Goal: Transaction & Acquisition: Purchase product/service

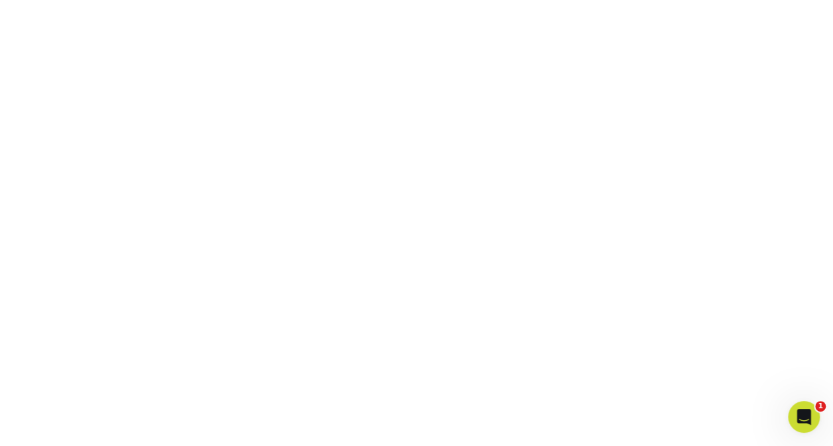
scroll to position [236, 0]
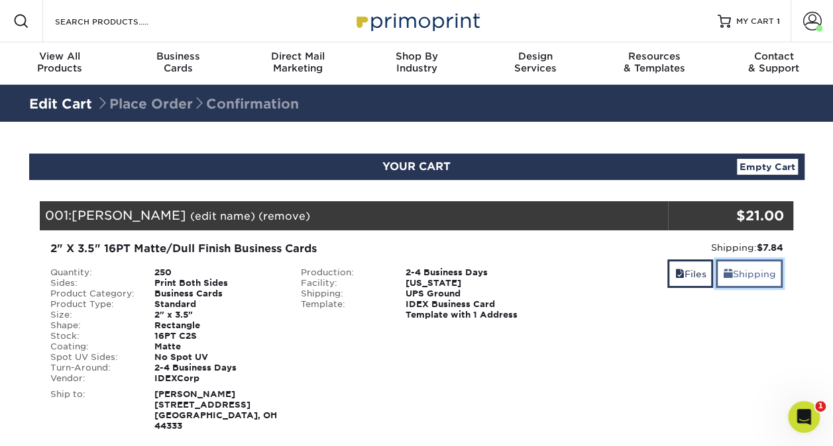
click at [758, 272] on link "Shipping" at bounding box center [748, 274] width 67 height 28
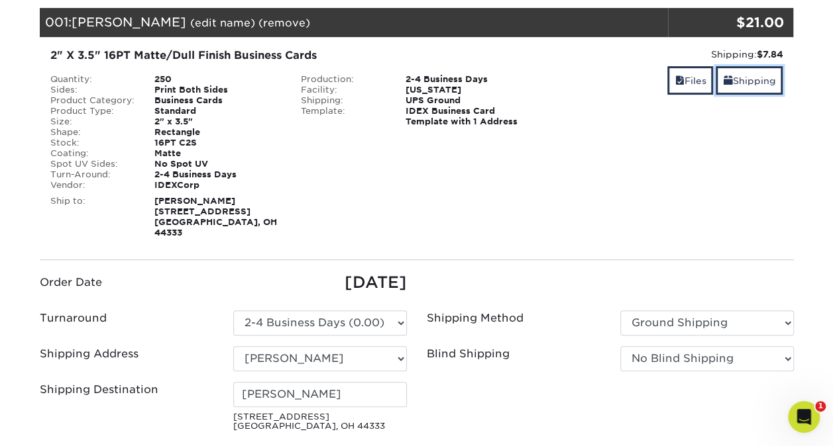
scroll to position [203, 0]
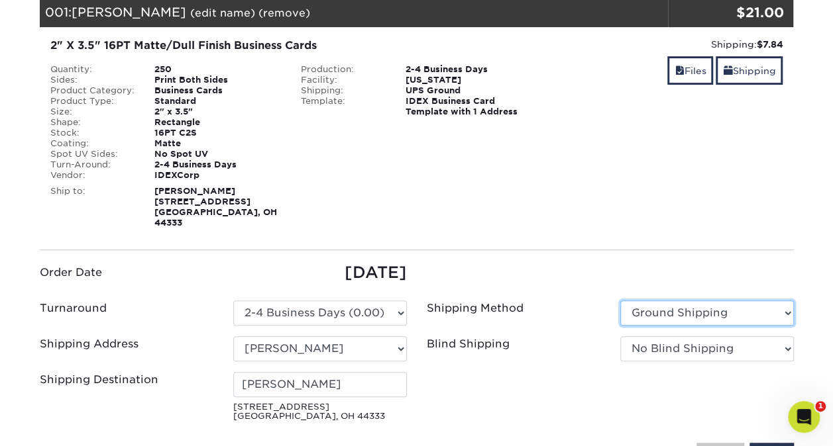
click at [784, 301] on select "Please Select Ground Shipping 3 Day Shipping Service 2 Day Air Shipping Next Da…" at bounding box center [707, 313] width 174 height 25
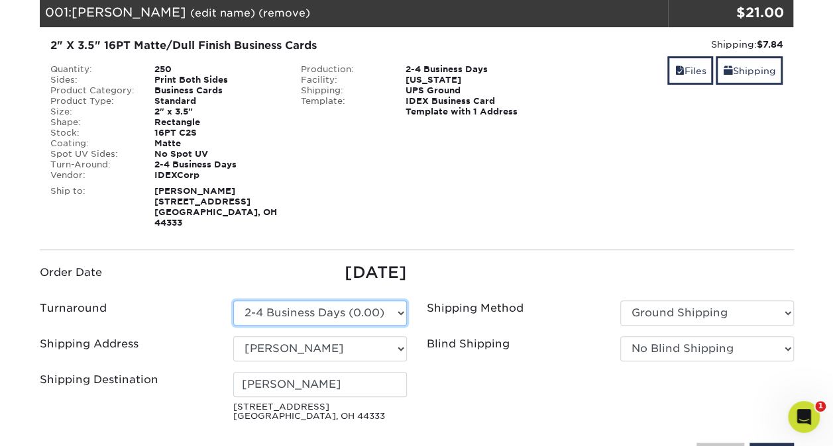
click at [401, 301] on select "Please Select 2 Business Days (0.00) 2-4 Business Days (0.00) Next Business Day…" at bounding box center [320, 313] width 174 height 25
select select "c35f0e2c-0ea3-4df9-a4f0-5530faf23bd7"
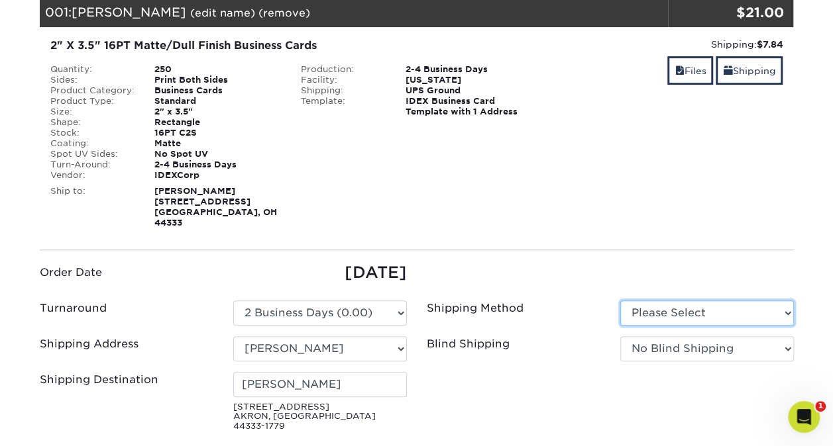
click at [784, 301] on select "Please Select Ground Shipping (+$7.84) 3 Day Shipping Service (+$20.06)" at bounding box center [707, 313] width 174 height 25
click at [620, 301] on select "Please Select Ground Shipping (+$7.84) 3 Day Shipping Service (+$20.06)" at bounding box center [707, 313] width 174 height 25
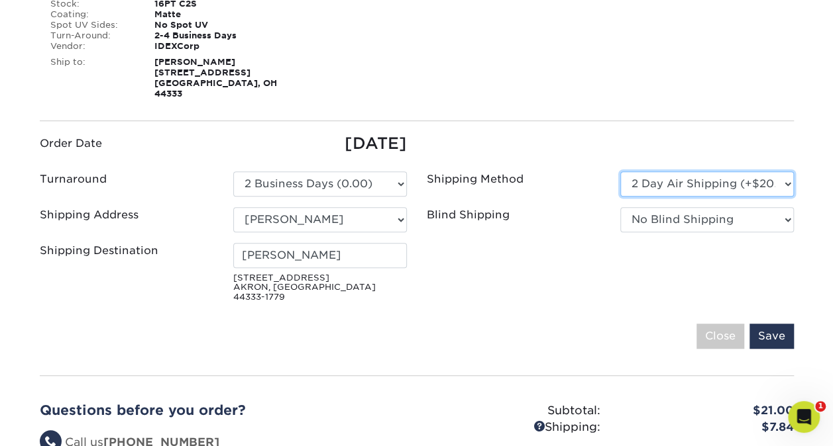
scroll to position [361, 0]
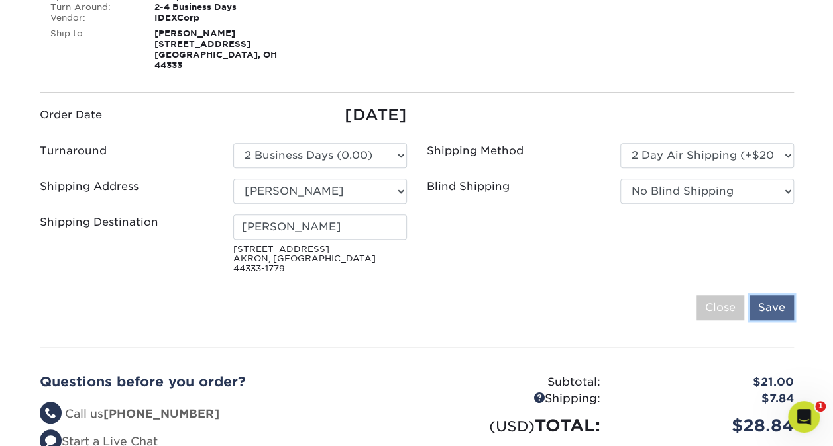
click at [762, 295] on input "Save" at bounding box center [771, 307] width 44 height 25
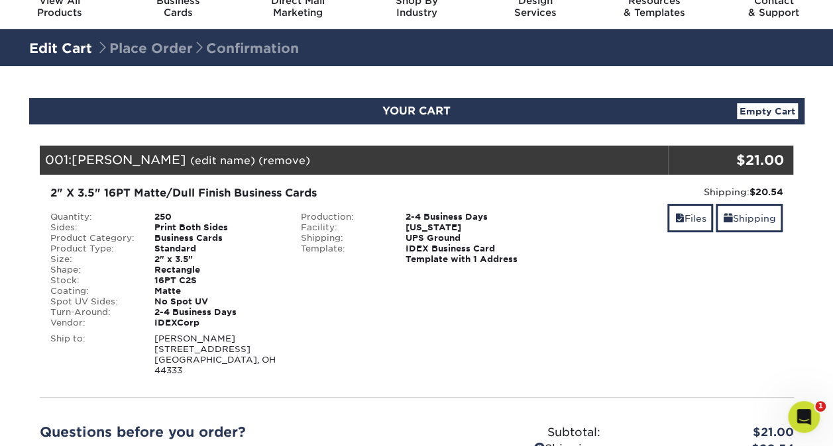
scroll to position [52, 0]
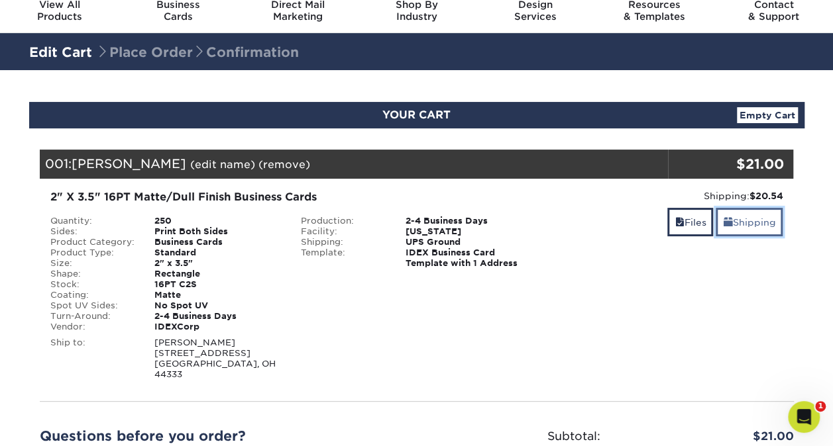
click at [734, 223] on link "Shipping" at bounding box center [748, 222] width 67 height 28
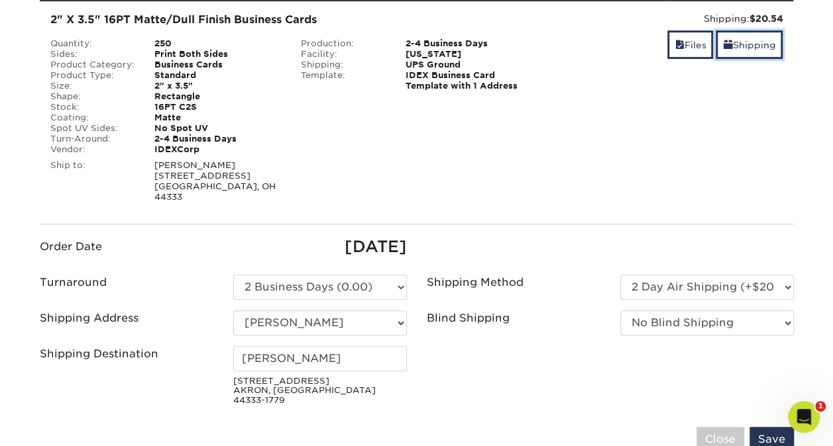
scroll to position [233, 0]
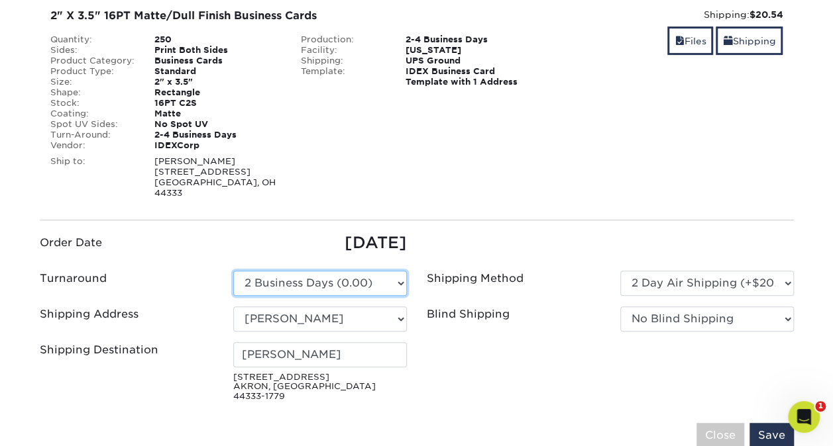
click at [398, 271] on select "Please Select 2 Business Days (0.00) 2-4 Business Days (0.00) Next Business Day…" at bounding box center [320, 283] width 174 height 25
click at [233, 271] on select "Please Select 2 Business Days (0.00) 2-4 Business Days (0.00) Next Business Day…" at bounding box center [320, 283] width 174 height 25
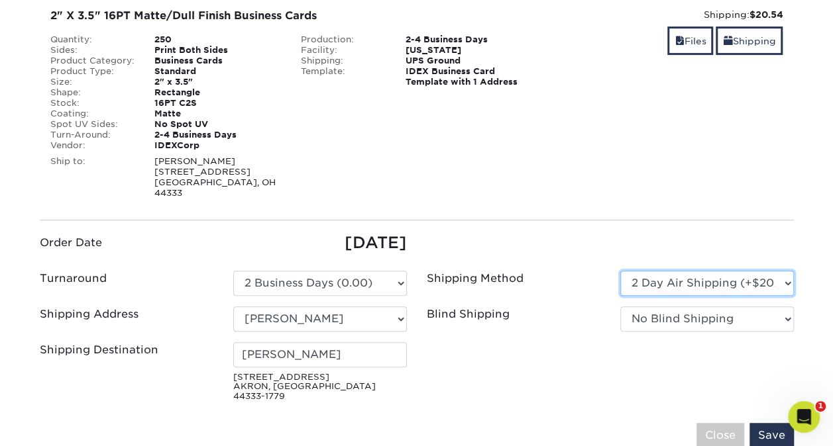
click at [787, 271] on select "Please Select Ground Shipping (+$7.84) 3 Day Shipping Service (+$20.06)" at bounding box center [707, 283] width 174 height 25
select select "03"
click at [620, 271] on select "Please Select Ground Shipping (+$7.84) 3 Day Shipping Service (+$20.06)" at bounding box center [707, 283] width 174 height 25
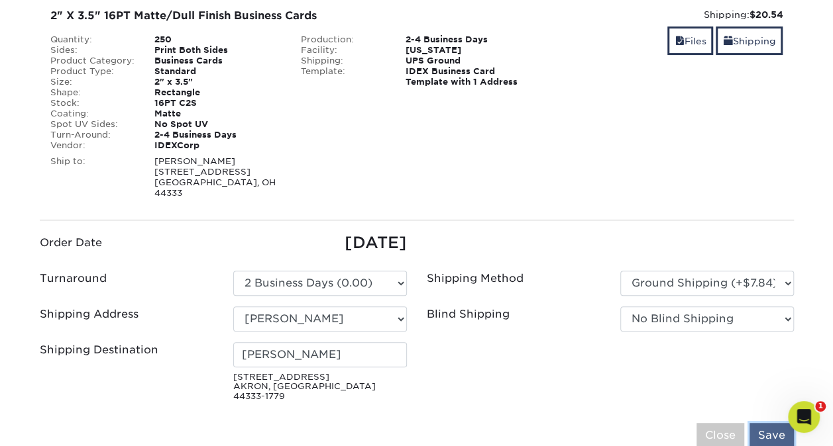
click at [766, 423] on input "Save" at bounding box center [771, 435] width 44 height 25
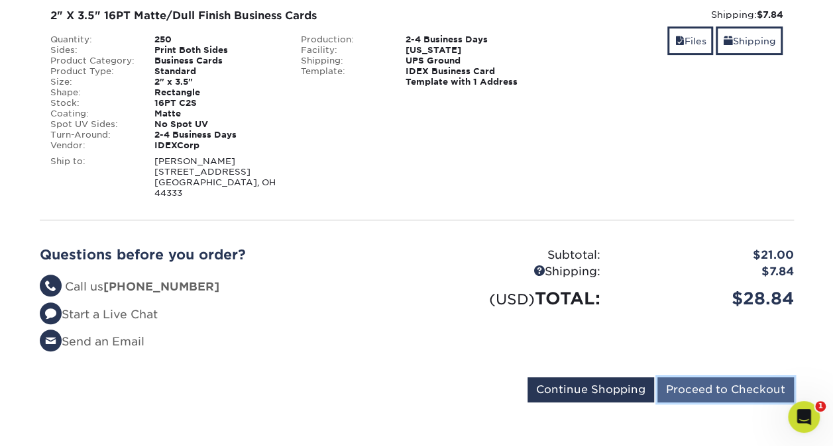
click at [704, 378] on input "Proceed to Checkout" at bounding box center [725, 390] width 136 height 25
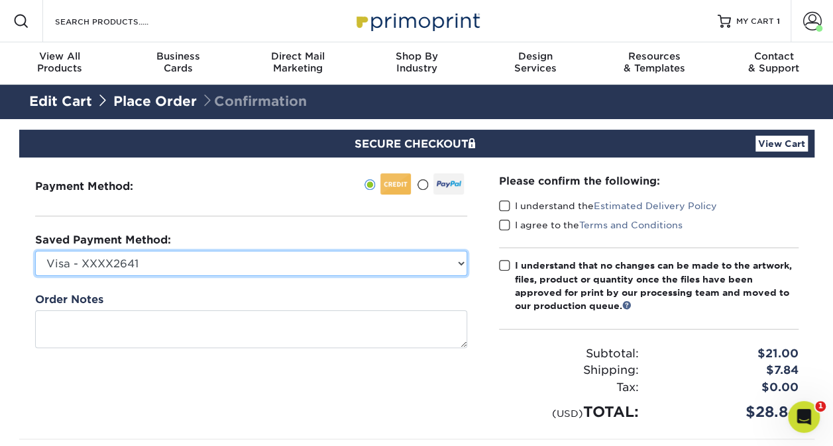
click at [460, 261] on select "Visa - XXXX2641 Visa - XXXX5526 New Credit Card" at bounding box center [251, 263] width 432 height 25
select select "75664"
click at [35, 251] on select "Visa - XXXX2641 Visa - XXXX5526 New Credit Card" at bounding box center [251, 263] width 432 height 25
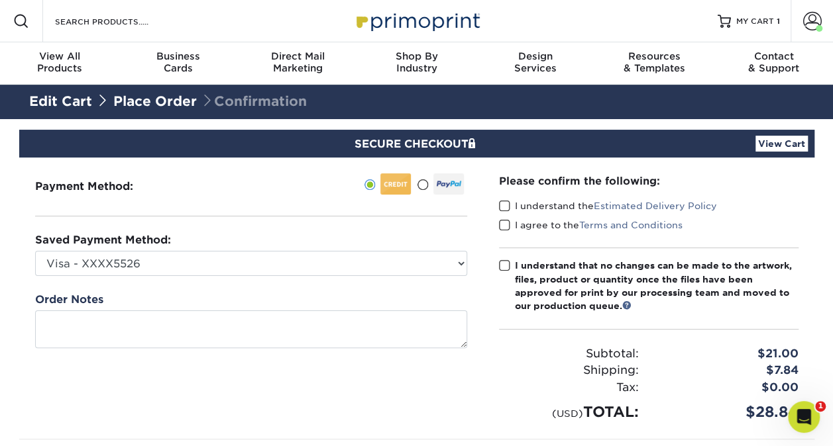
click at [503, 204] on span at bounding box center [504, 206] width 11 height 13
click at [0, 0] on input "I understand the Estimated Delivery Policy" at bounding box center [0, 0] width 0 height 0
click at [505, 225] on span at bounding box center [504, 225] width 11 height 13
click at [0, 0] on input "I agree to the Terms and Conditions" at bounding box center [0, 0] width 0 height 0
click at [503, 265] on span at bounding box center [504, 266] width 11 height 13
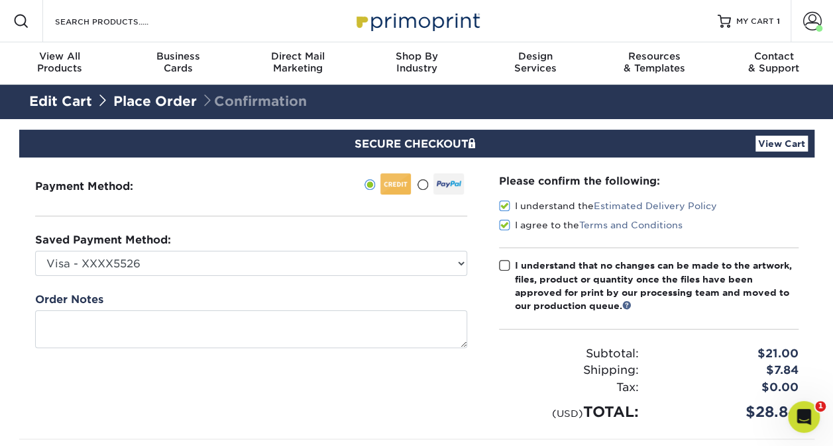
click at [0, 0] on input "I understand that no changes can be made to the artwork, files, product or quan…" at bounding box center [0, 0] width 0 height 0
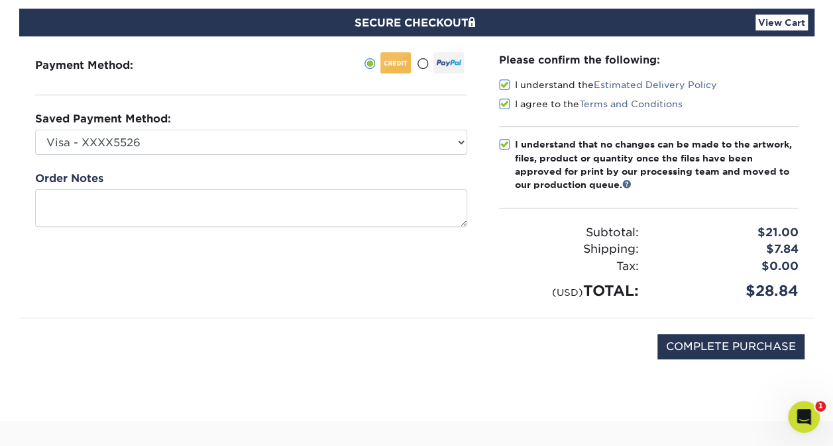
scroll to position [127, 0]
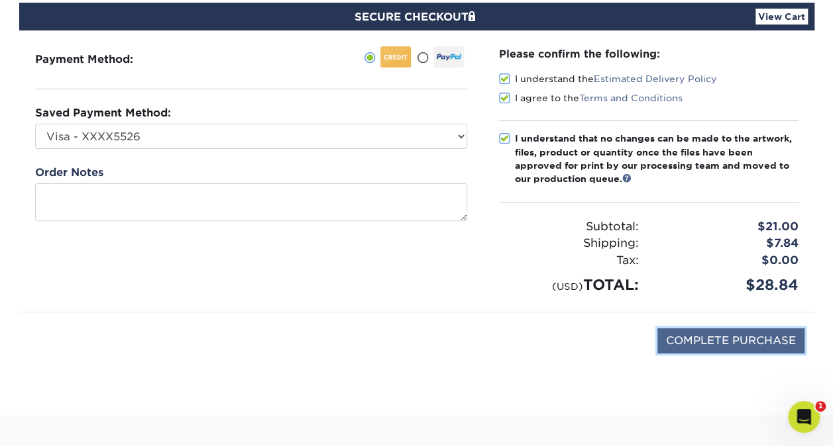
click at [677, 333] on input "COMPLETE PURCHASE" at bounding box center [730, 341] width 147 height 25
type input "PROCESSING, PLEASE WAIT..."
